Goal: Task Accomplishment & Management: Complete application form

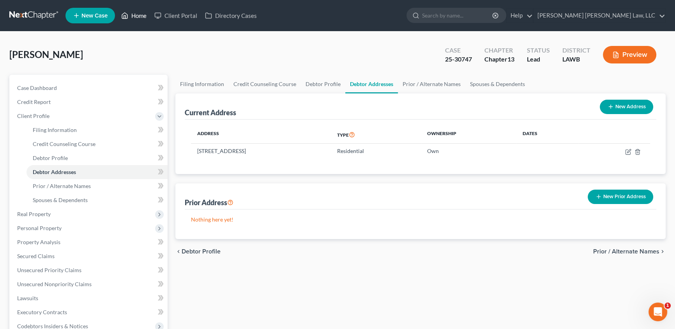
click at [141, 19] on link "Home" at bounding box center [133, 16] width 33 height 14
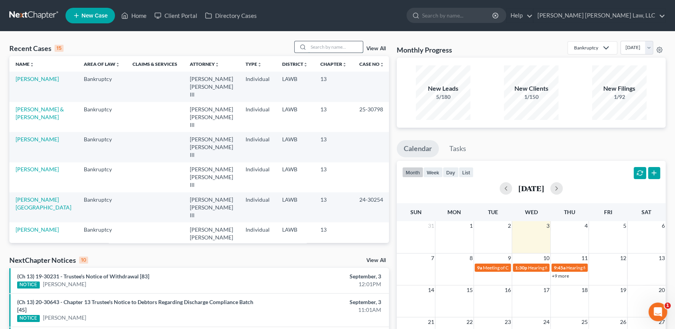
click at [324, 44] on input "search" at bounding box center [335, 46] width 55 height 11
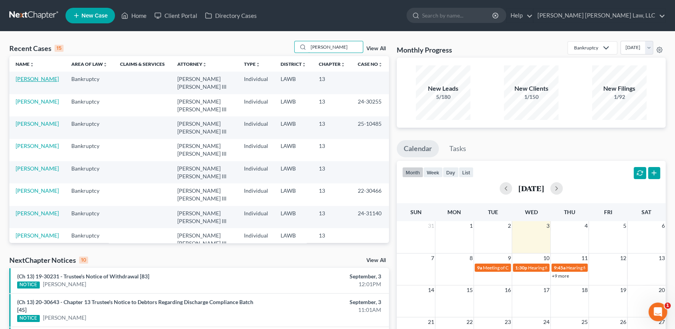
type input "[PERSON_NAME]"
click at [45, 79] on link "[PERSON_NAME]" at bounding box center [37, 79] width 43 height 7
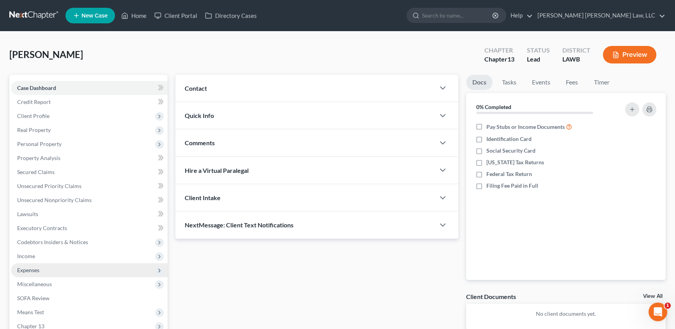
click at [30, 267] on span "Expenses" at bounding box center [28, 270] width 22 height 7
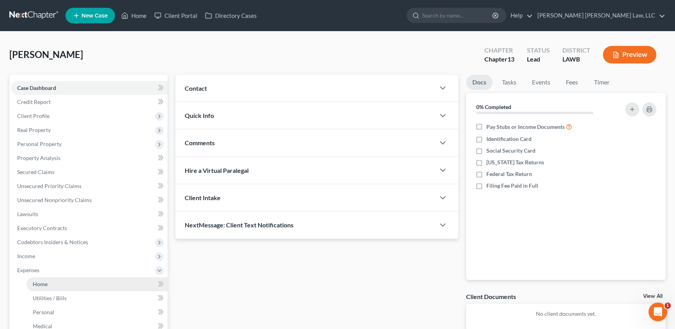
click at [35, 282] on span "Home" at bounding box center [40, 284] width 15 height 7
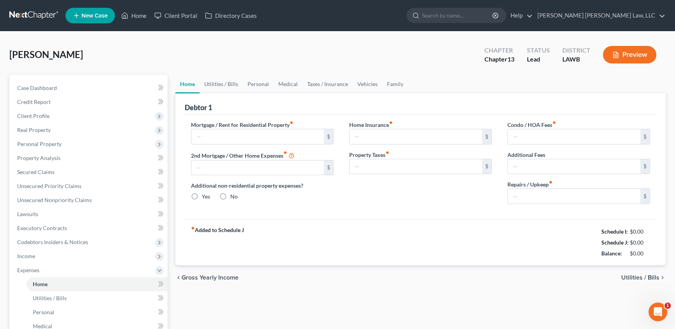
type input "525.00"
type input "0.00"
radio input "true"
type input "0.00"
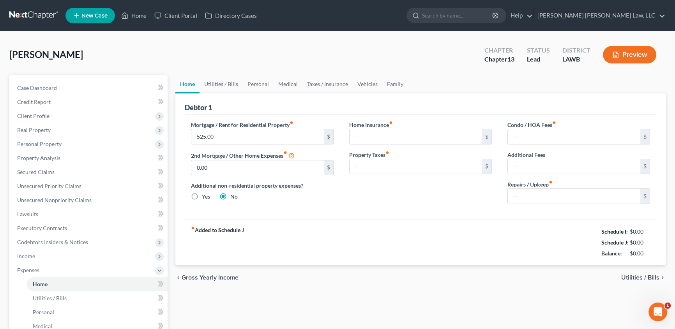
type input "0.00"
click at [219, 82] on link "Utilities / Bills" at bounding box center [220, 84] width 43 height 19
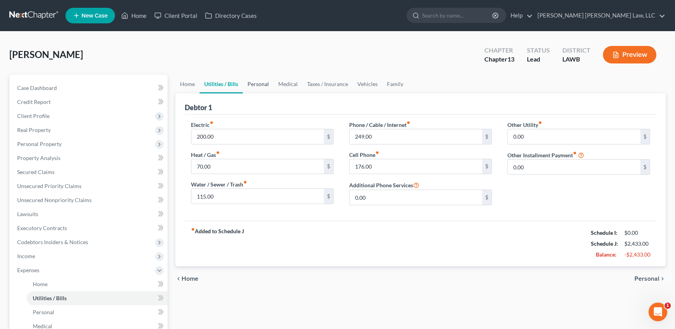
click at [254, 83] on link "Personal" at bounding box center [258, 84] width 31 height 19
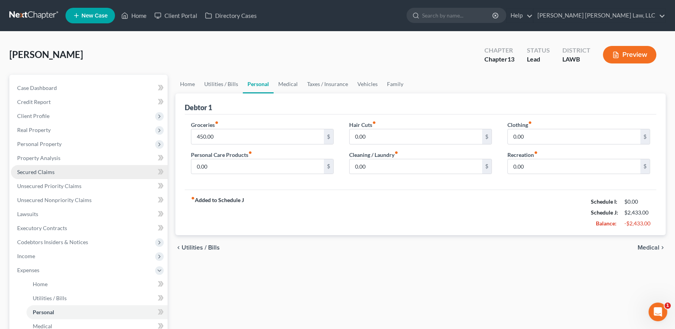
click at [56, 175] on link "Secured Claims" at bounding box center [89, 172] width 157 height 14
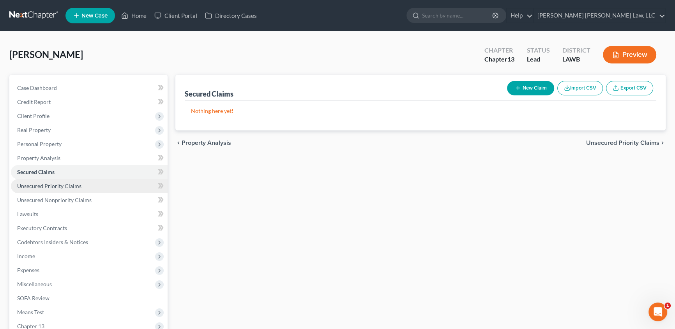
click at [67, 187] on span "Unsecured Priority Claims" at bounding box center [49, 186] width 64 height 7
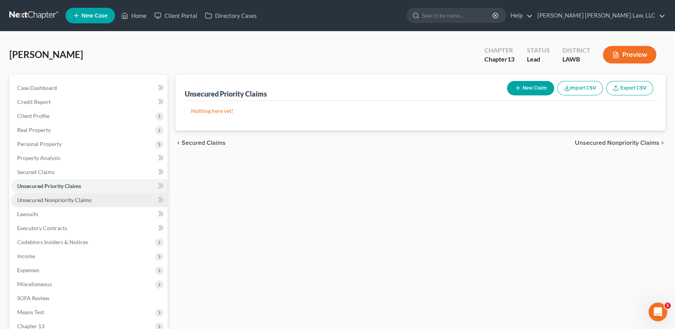
click at [66, 201] on span "Unsecured Nonpriority Claims" at bounding box center [54, 200] width 74 height 7
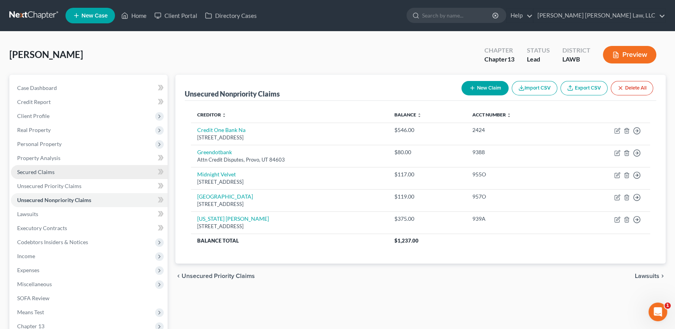
click at [52, 175] on span "Secured Claims" at bounding box center [35, 172] width 37 height 7
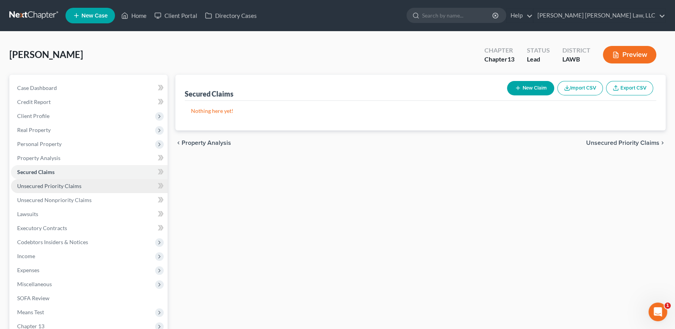
click at [65, 189] on link "Unsecured Priority Claims" at bounding box center [89, 186] width 157 height 14
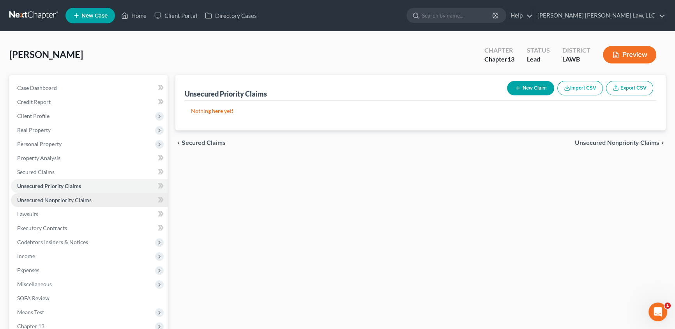
click at [60, 196] on link "Unsecured Nonpriority Claims" at bounding box center [89, 200] width 157 height 14
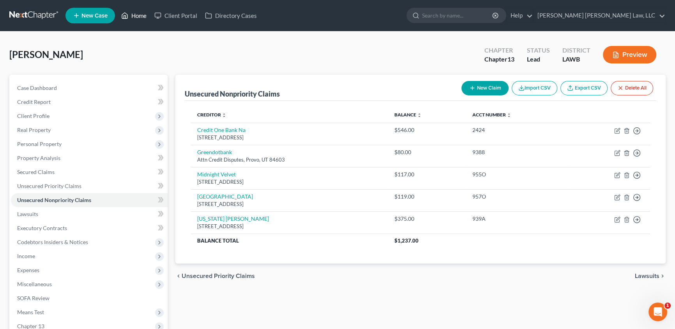
click at [137, 16] on link "Home" at bounding box center [133, 16] width 33 height 14
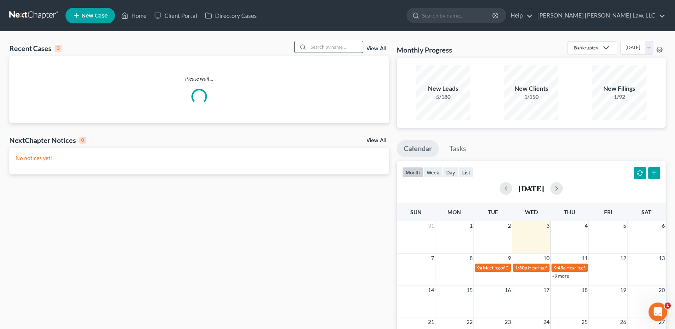
click at [313, 49] on input "search" at bounding box center [335, 46] width 55 height 11
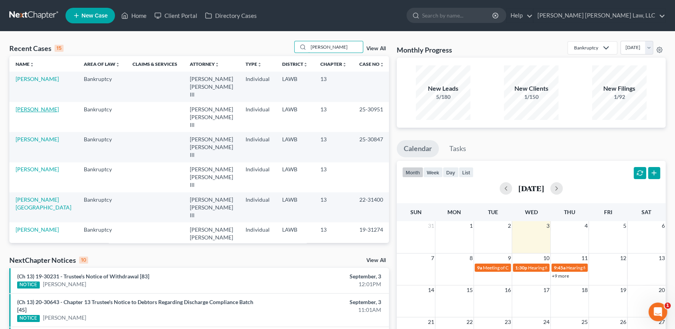
type input "[PERSON_NAME]"
click at [34, 106] on link "[PERSON_NAME]" at bounding box center [37, 109] width 43 height 7
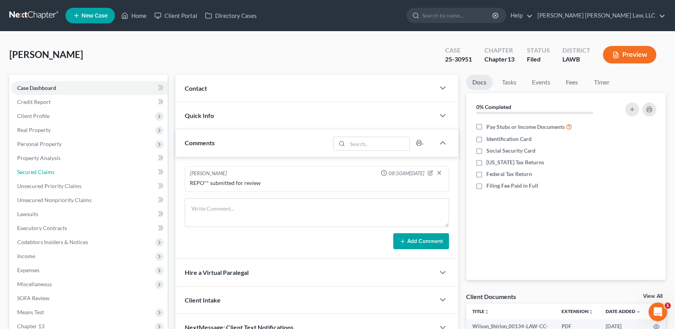
drag, startPoint x: 36, startPoint y: 169, endPoint x: 215, endPoint y: 184, distance: 179.4
click at [36, 169] on span "Secured Claims" at bounding box center [35, 172] width 37 height 7
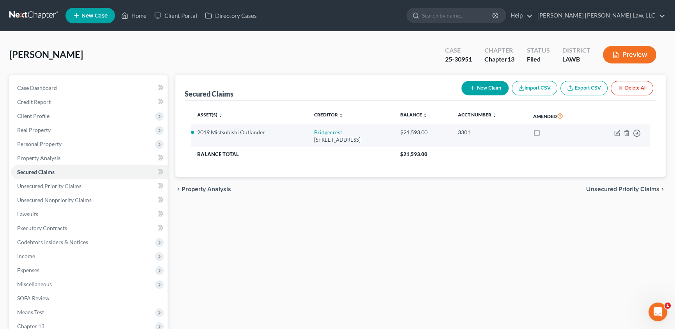
click at [314, 131] on link "Bridgecrest" at bounding box center [328, 132] width 28 height 7
select select "3"
select select "0"
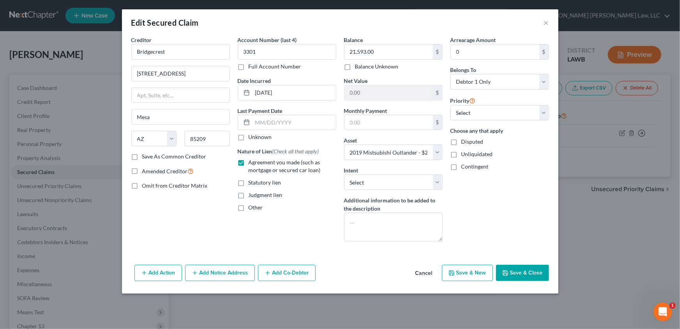
click at [531, 270] on button "Save & Close" at bounding box center [522, 273] width 53 height 16
select select
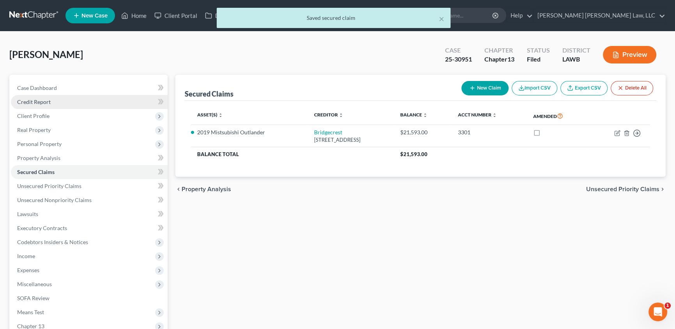
click at [45, 100] on span "Credit Report" at bounding box center [34, 102] width 34 height 7
